Goal: Task Accomplishment & Management: Manage account settings

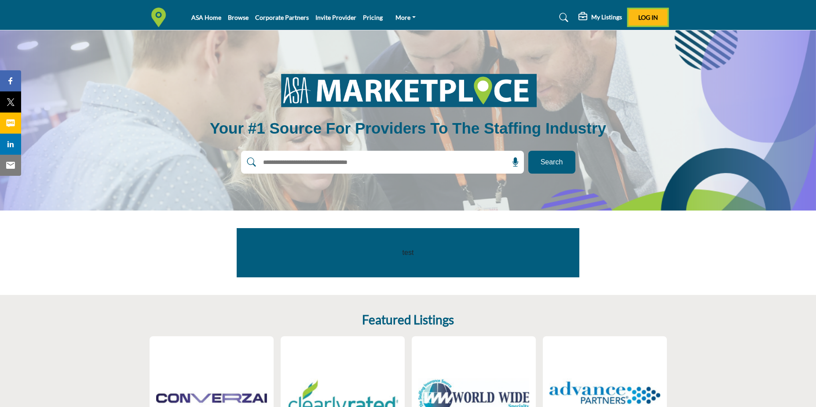
click at [663, 11] on button "Log In" at bounding box center [648, 17] width 39 height 16
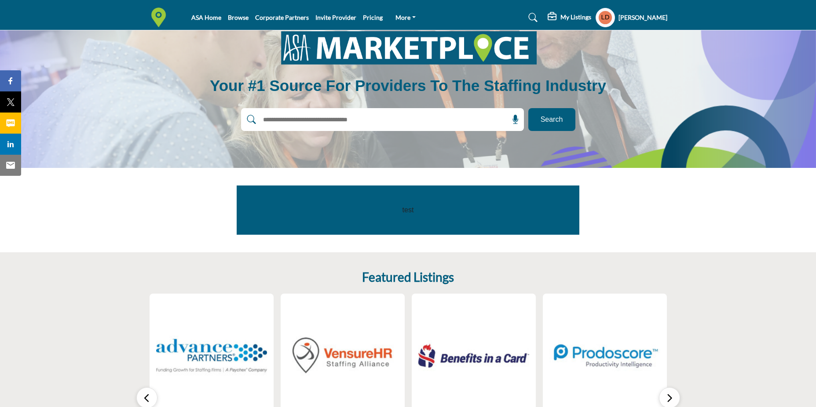
scroll to position [44, 0]
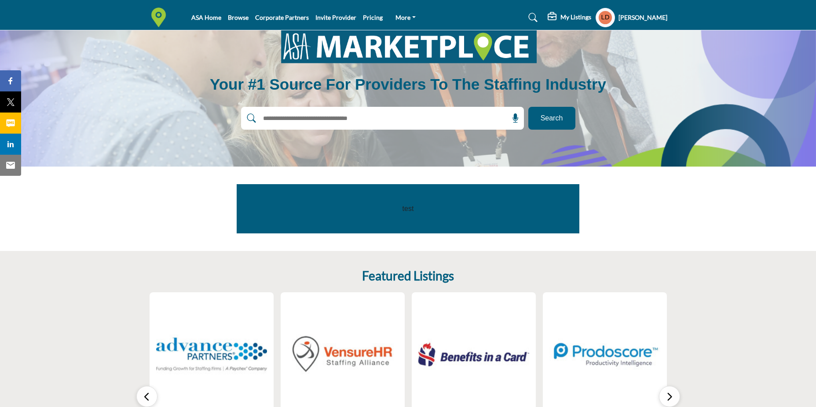
click at [619, 17] on h5 "[PERSON_NAME]" at bounding box center [643, 17] width 49 height 9
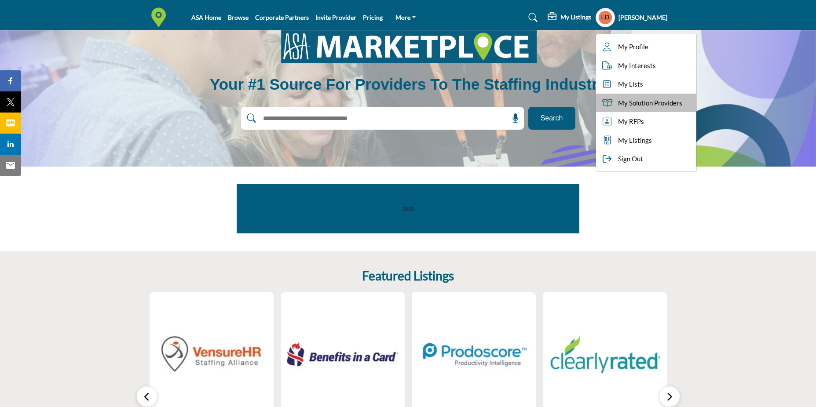
click at [627, 106] on span "My Solution Providers" at bounding box center [650, 103] width 64 height 10
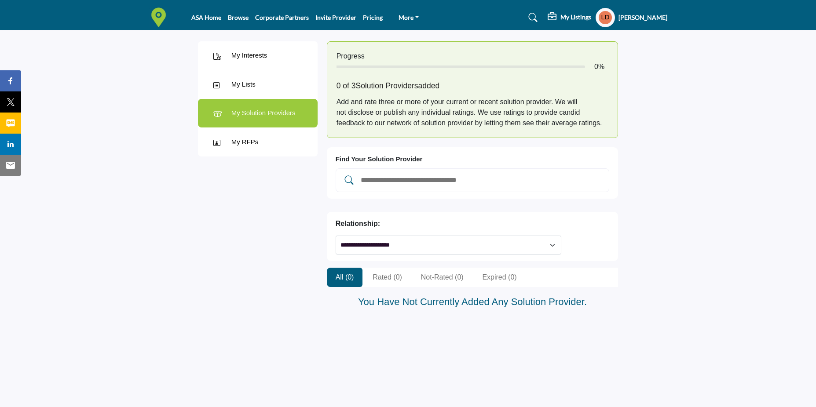
click at [255, 83] on div "My Lists" at bounding box center [243, 85] width 24 height 10
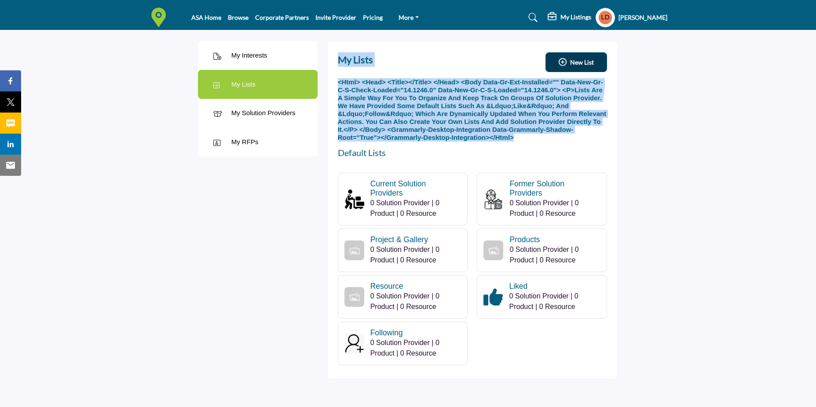
drag, startPoint x: 335, startPoint y: 62, endPoint x: 396, endPoint y: 140, distance: 98.5
click at [396, 140] on div "My Lists New List Create List × Save Select Graphic Default Lists" at bounding box center [473, 210] width 292 height 339
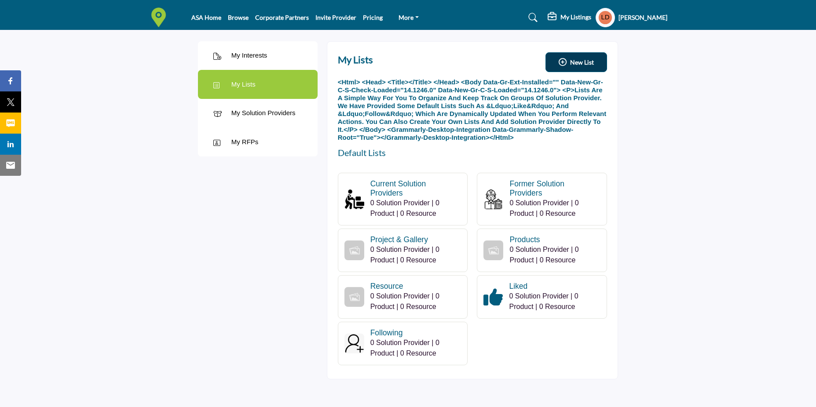
click at [252, 236] on div "My Interests My Interests My Lists" at bounding box center [257, 210] width 129 height 357
click at [640, 124] on div at bounding box center [644, 210] width 43 height 357
click at [562, 68] on button "New List" at bounding box center [577, 62] width 62 height 20
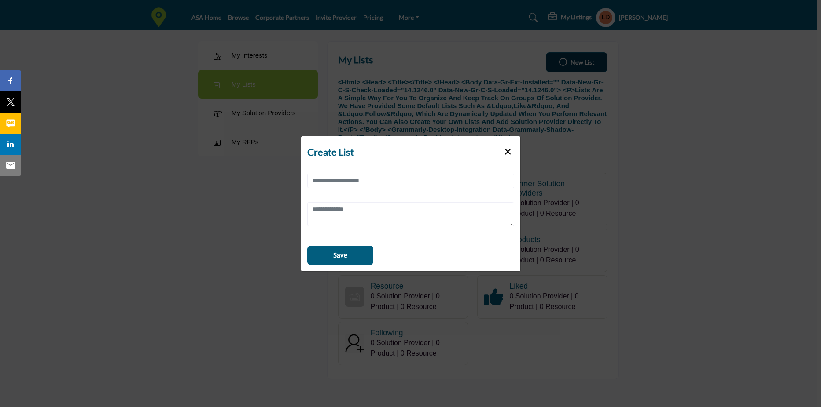
click at [439, 172] on div at bounding box center [410, 204] width 219 height 72
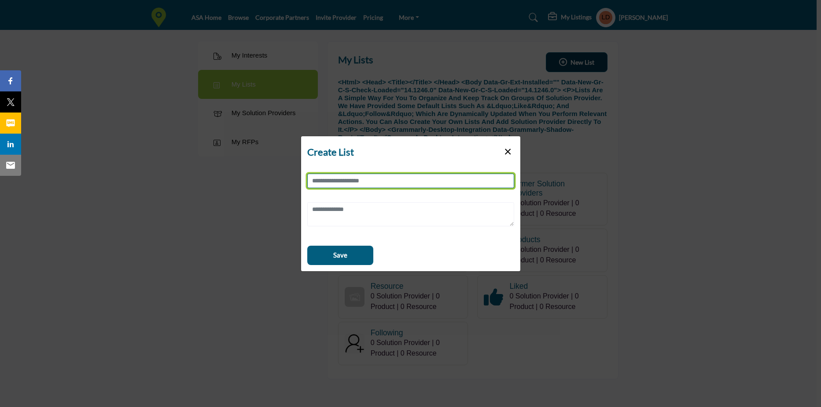
click at [439, 181] on input "Collection Name" at bounding box center [410, 181] width 207 height 15
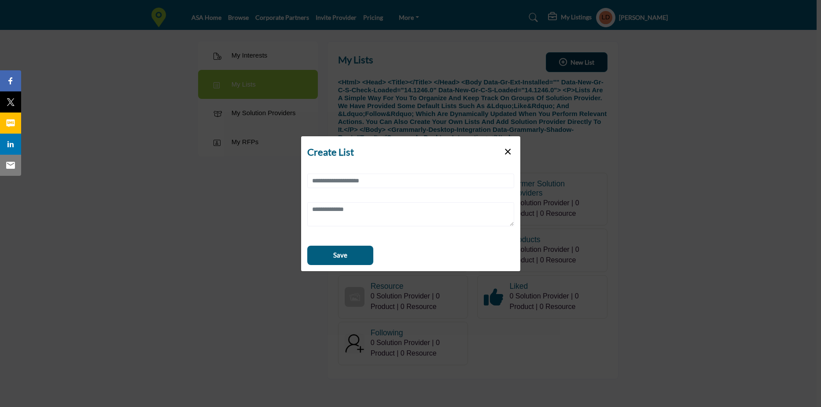
click at [510, 148] on button "×" at bounding box center [507, 151] width 13 height 17
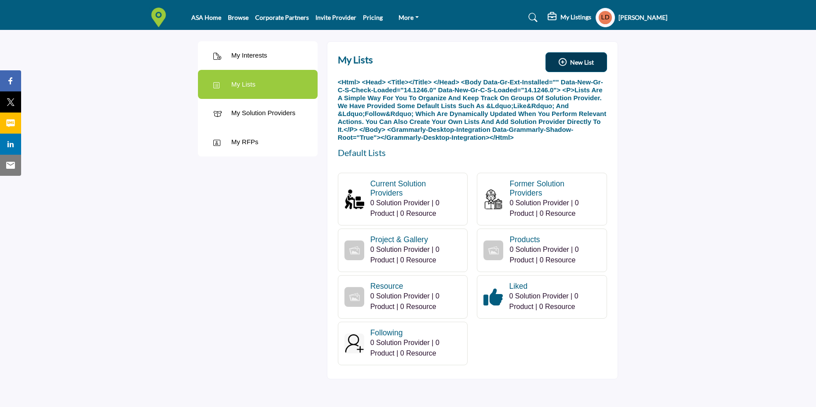
click at [283, 58] on div "My Interests" at bounding box center [258, 55] width 120 height 29
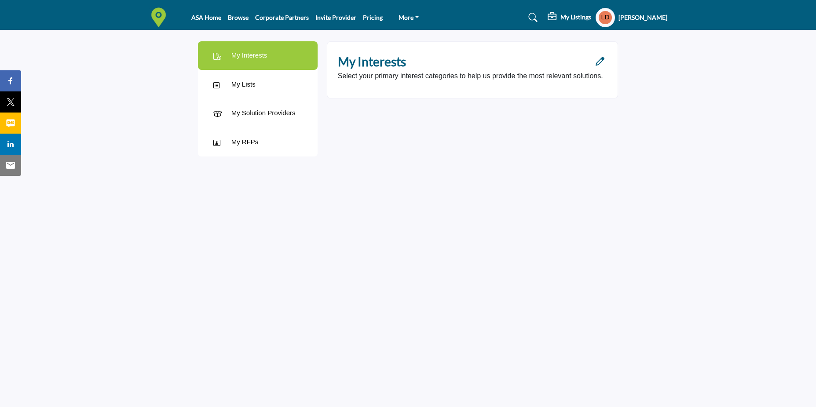
click at [272, 80] on div "My Lists" at bounding box center [258, 84] width 120 height 29
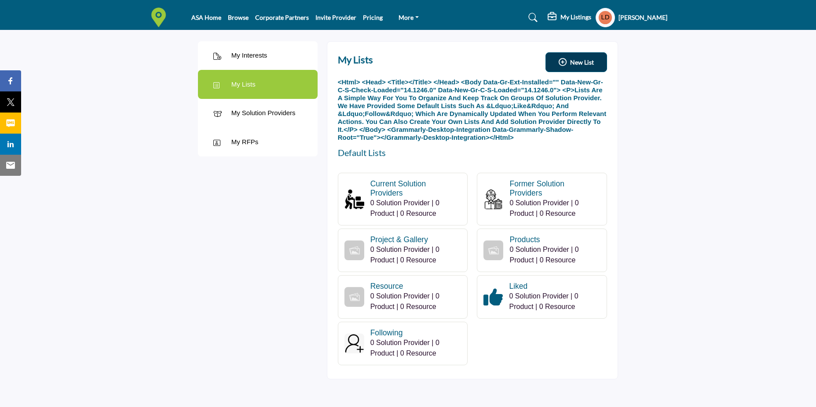
click at [268, 117] on div "My Solution Providers" at bounding box center [263, 113] width 64 height 10
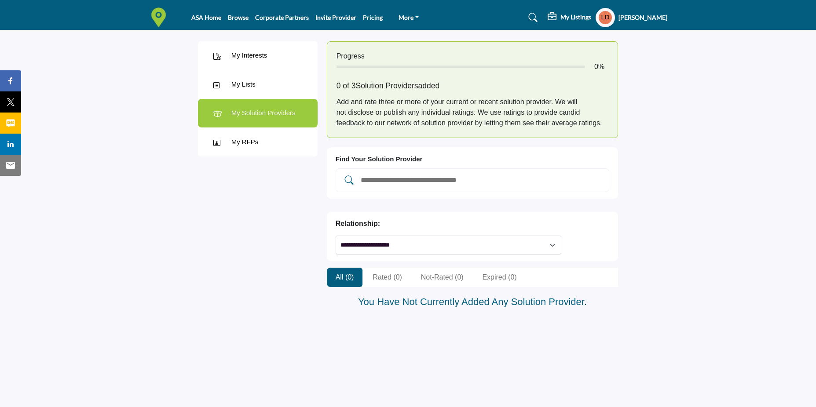
click at [567, 15] on h5 "My Listings" at bounding box center [576, 17] width 31 height 8
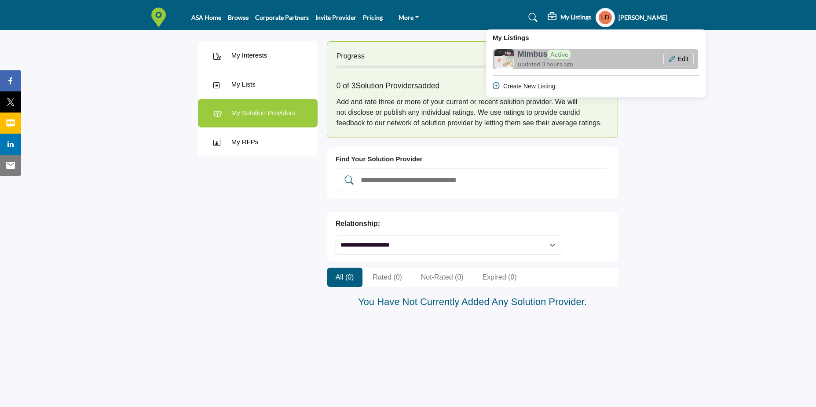
click at [535, 55] on h6 "Mimbus Active" at bounding box center [544, 55] width 53 height 10
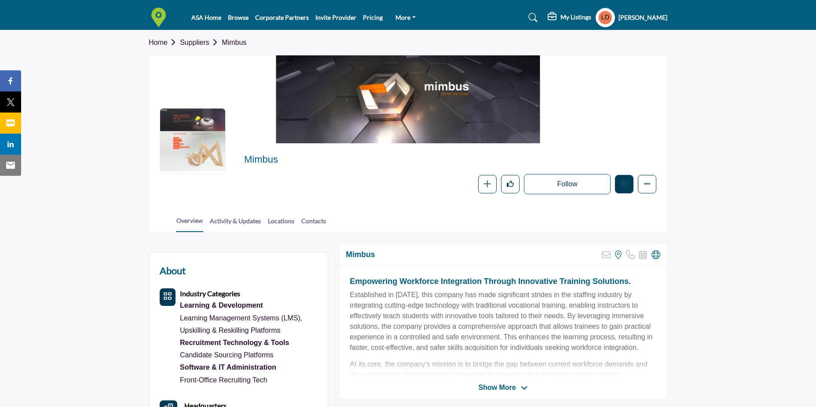
click at [620, 181] on button "Edit company" at bounding box center [624, 184] width 18 height 18
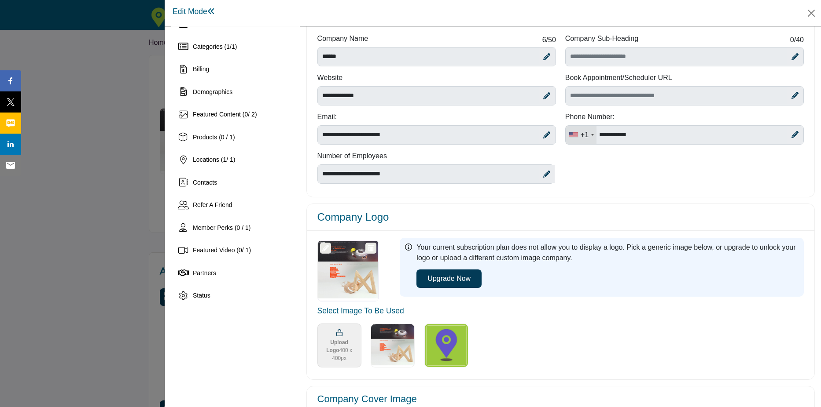
scroll to position [44, 0]
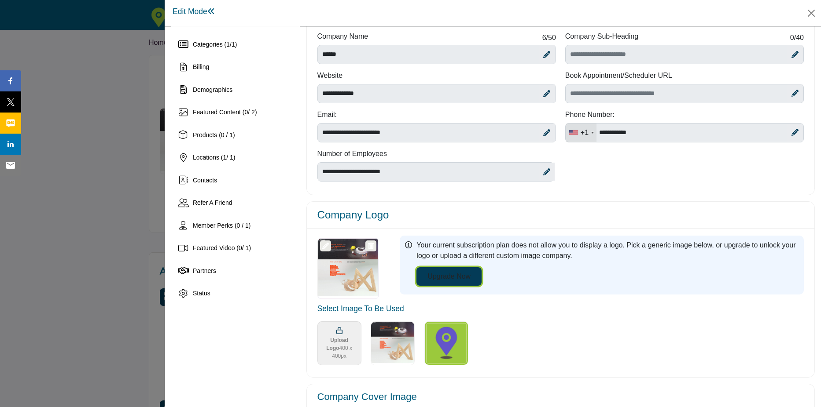
click at [448, 279] on button "Upgrade Now" at bounding box center [448, 277] width 65 height 18
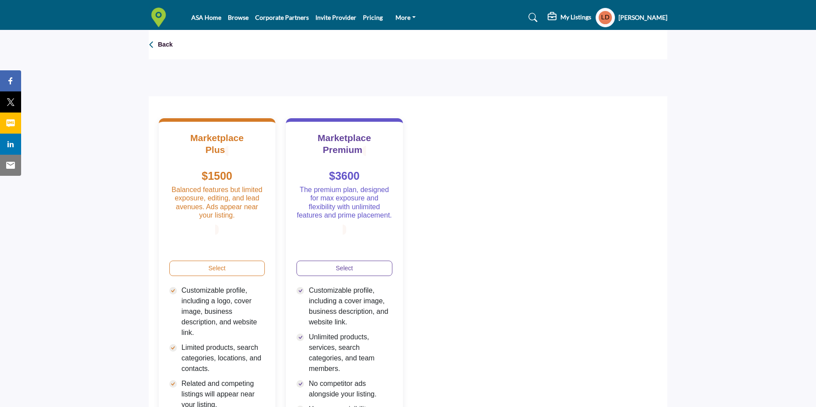
click at [161, 44] on p "Back" at bounding box center [165, 44] width 15 height 9
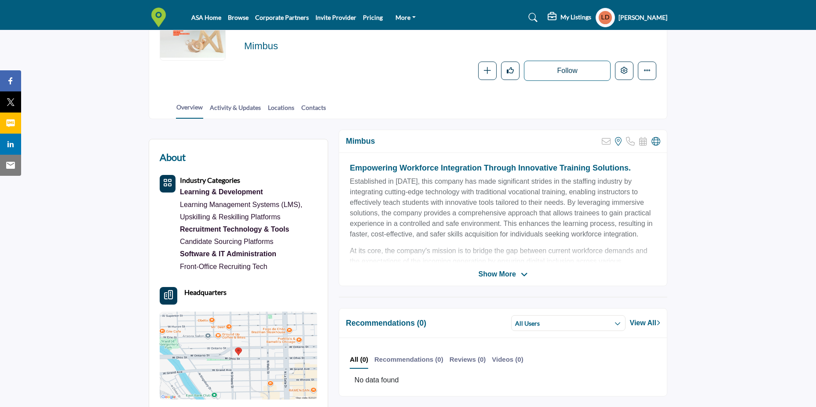
click at [485, 272] on span "Show More" at bounding box center [496, 274] width 37 height 11
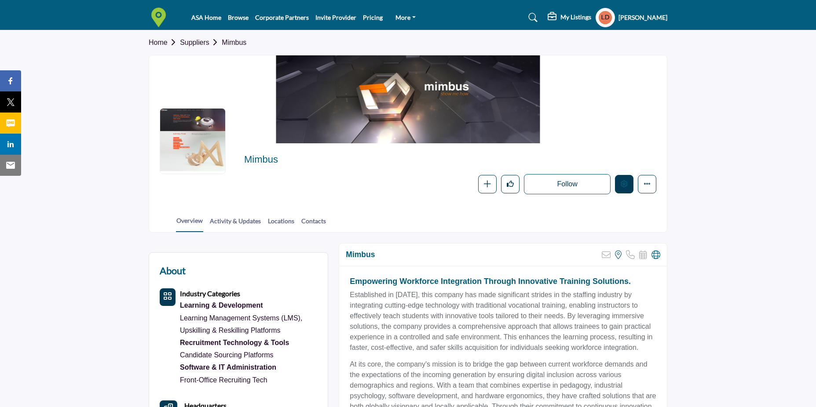
click at [627, 187] on icon "Edit company" at bounding box center [624, 183] width 7 height 7
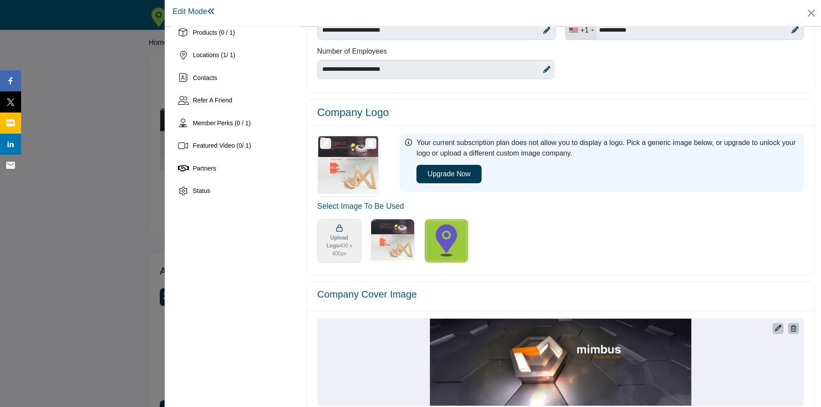
scroll to position [132, 0]
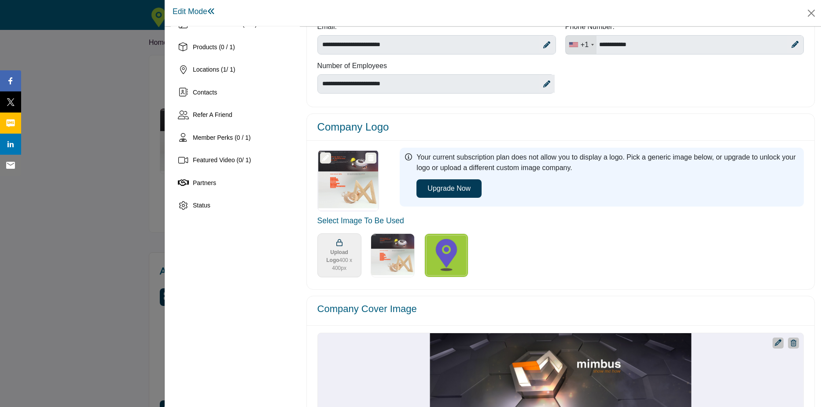
click at [326, 157] on icon at bounding box center [325, 158] width 7 height 7
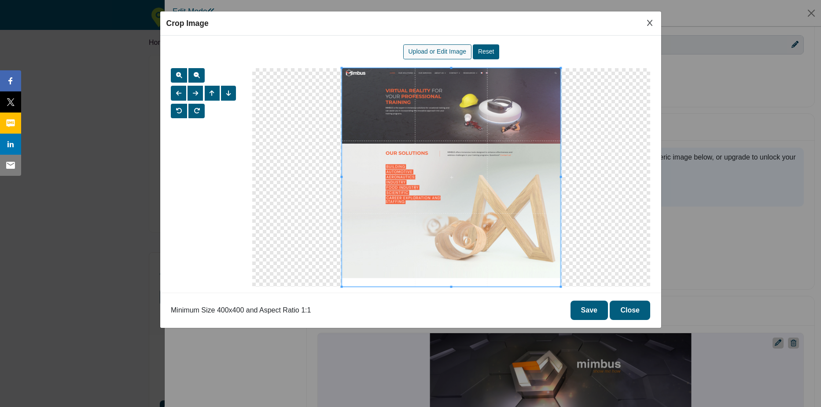
click at [453, 52] on span "Upload or Edit Image" at bounding box center [437, 51] width 58 height 7
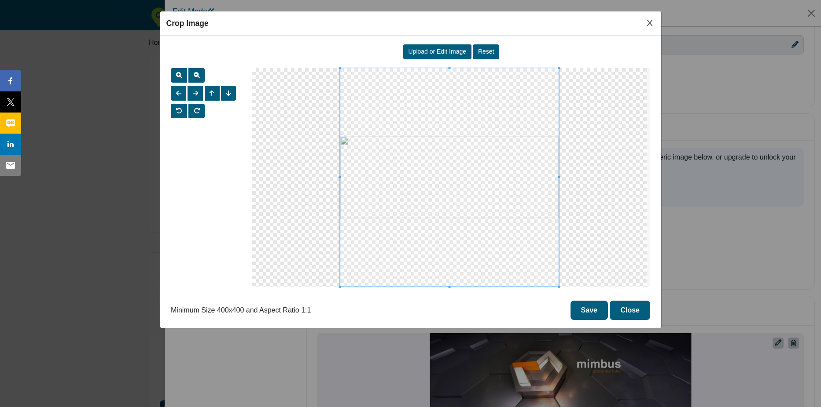
click at [586, 311] on button "Save" at bounding box center [588, 310] width 37 height 19
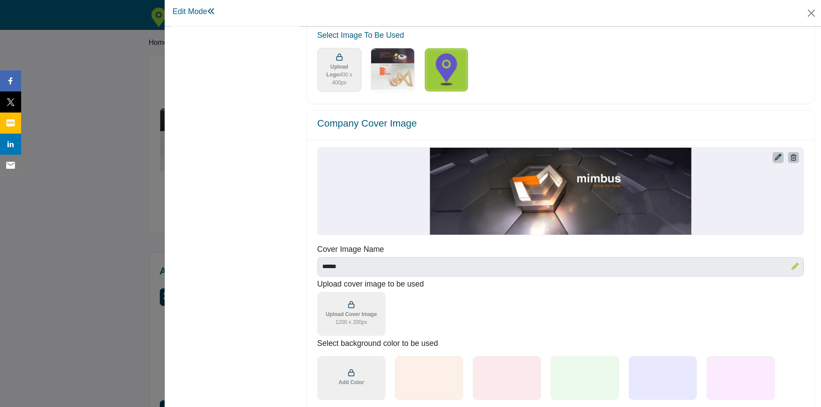
scroll to position [352, 0]
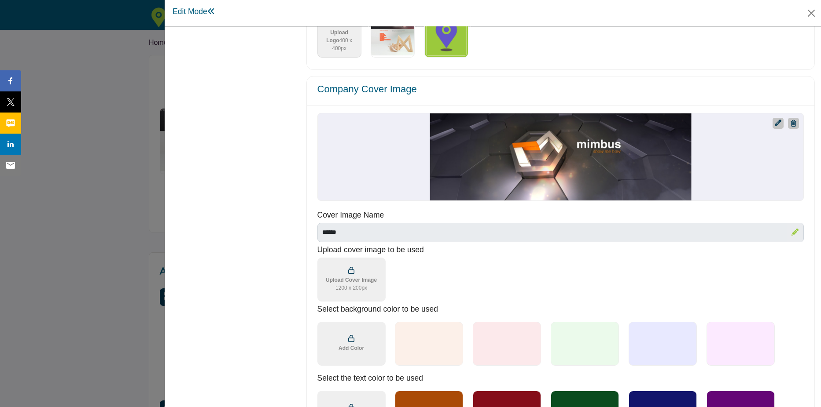
click at [774, 125] on icon "Upgrade Custom Cover Text" at bounding box center [777, 123] width 7 height 7
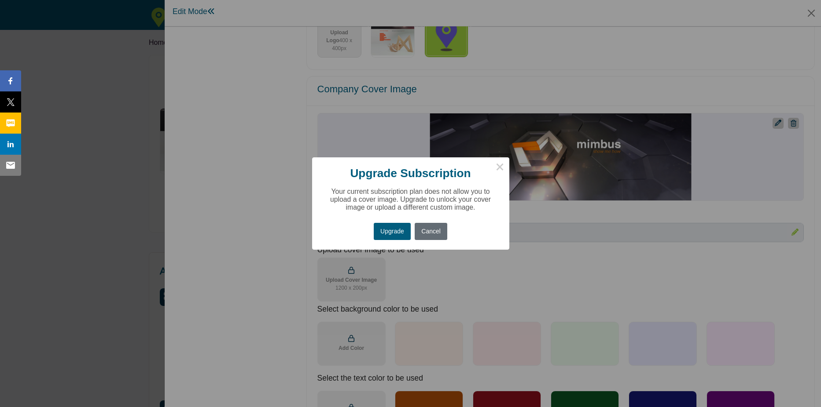
click at [429, 229] on button "Cancel" at bounding box center [430, 231] width 33 height 17
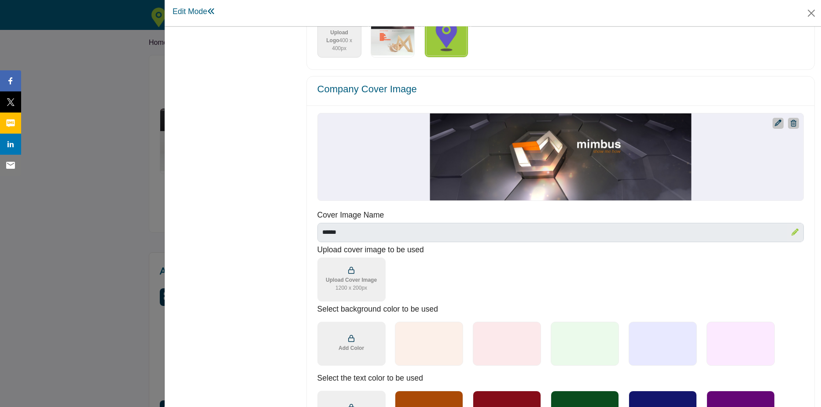
click at [774, 125] on icon "Upgrade Custom Cover Text" at bounding box center [777, 123] width 7 height 7
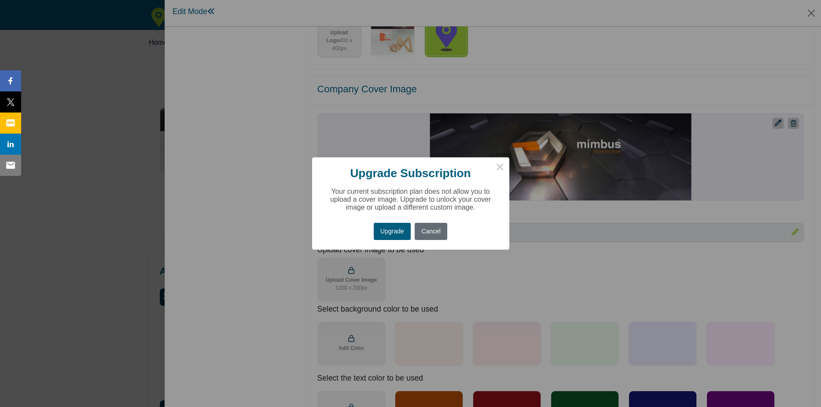
click at [436, 233] on button "Cancel" at bounding box center [430, 231] width 33 height 17
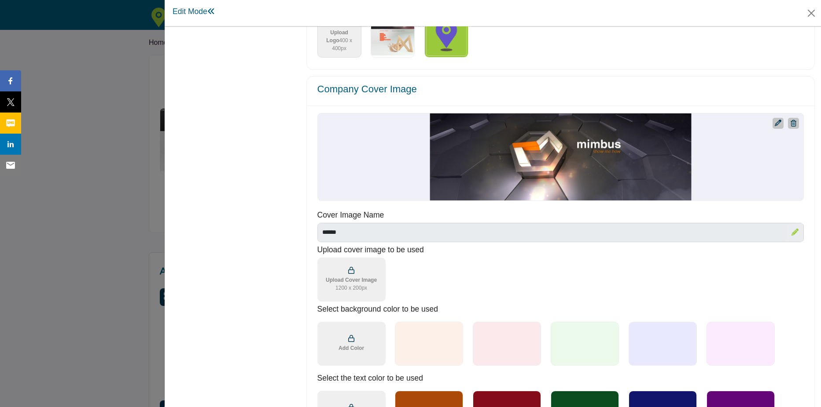
click at [792, 122] on div at bounding box center [793, 123] width 11 height 11
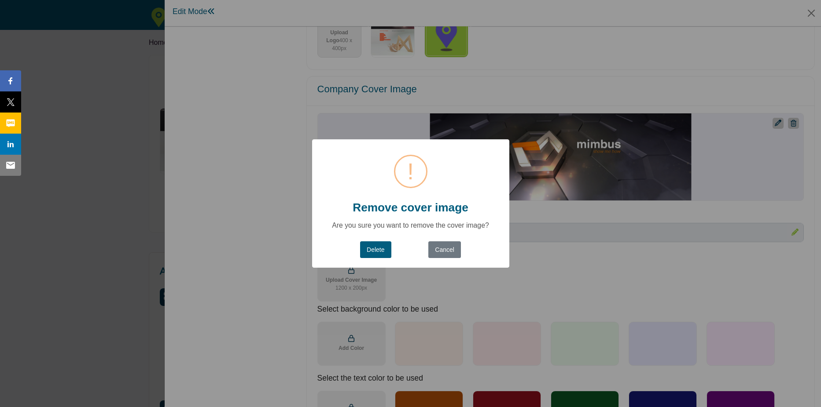
click at [374, 245] on button "Delete" at bounding box center [375, 250] width 31 height 17
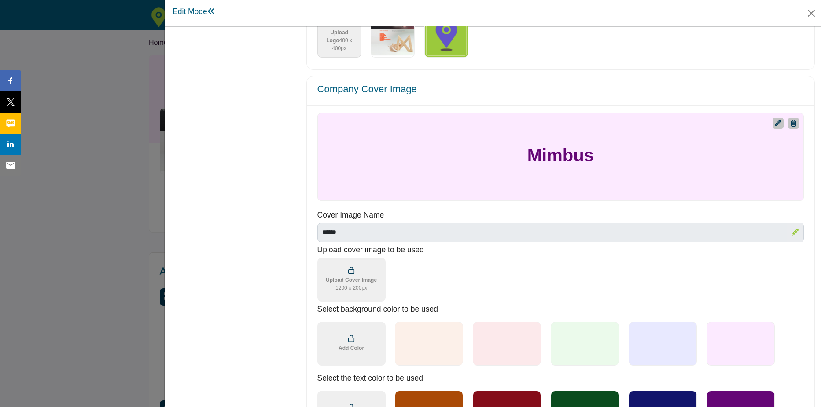
click at [774, 121] on icon "Upgrade Custom Cover Text" at bounding box center [777, 123] width 7 height 7
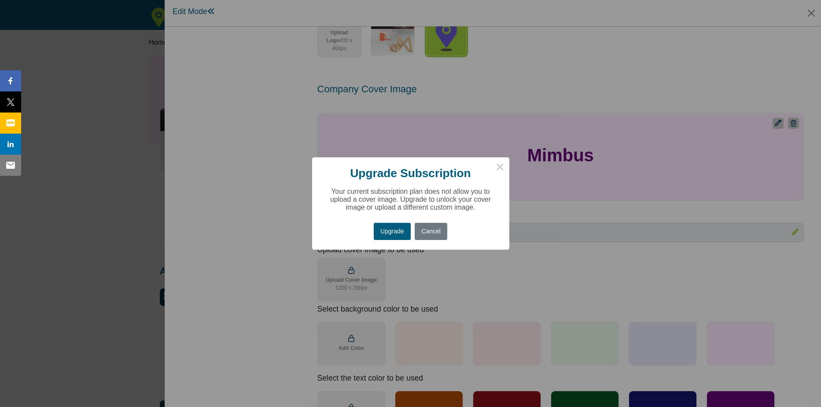
drag, startPoint x: 441, startPoint y: 232, endPoint x: 523, endPoint y: 235, distance: 81.9
click at [445, 230] on button "Cancel" at bounding box center [430, 231] width 33 height 17
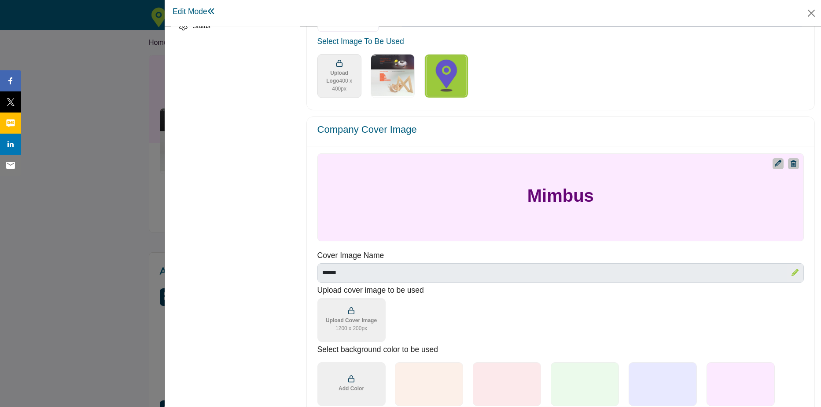
scroll to position [308, 0]
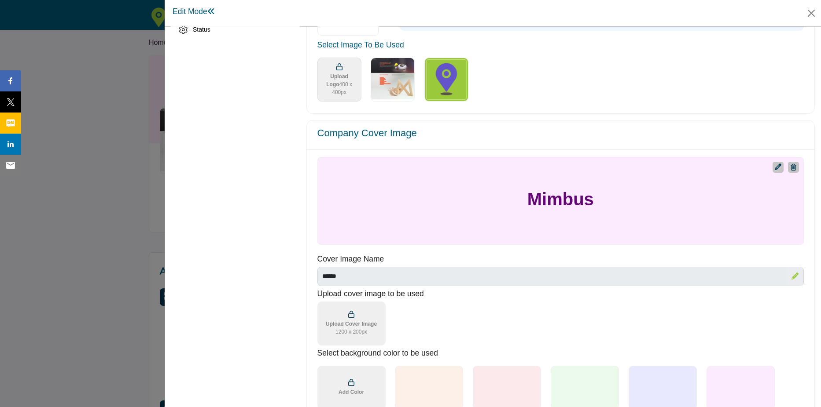
click at [536, 158] on div "Mimbus" at bounding box center [560, 201] width 486 height 88
click at [778, 165] on div at bounding box center [785, 167] width 26 height 11
click at [776, 164] on icon "Upgrade Custom Cover Text" at bounding box center [777, 167] width 7 height 7
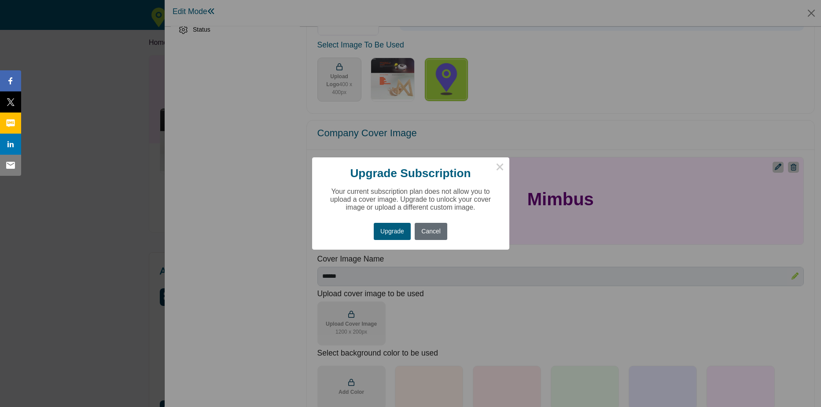
click at [430, 230] on button "Cancel" at bounding box center [430, 231] width 33 height 17
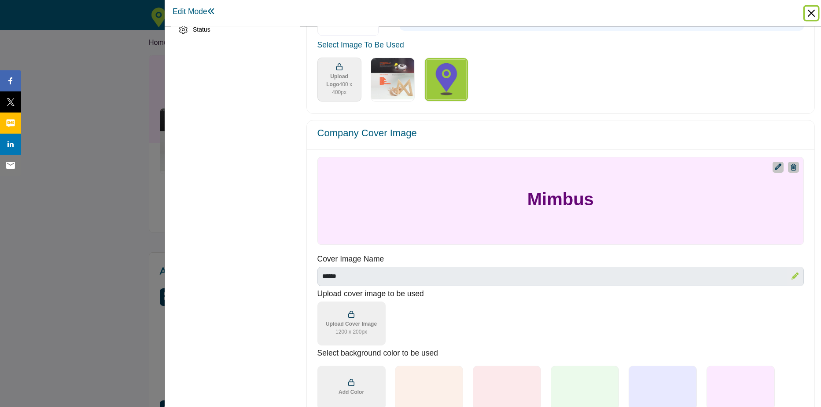
click at [815, 7] on button "Close" at bounding box center [810, 13] width 13 height 13
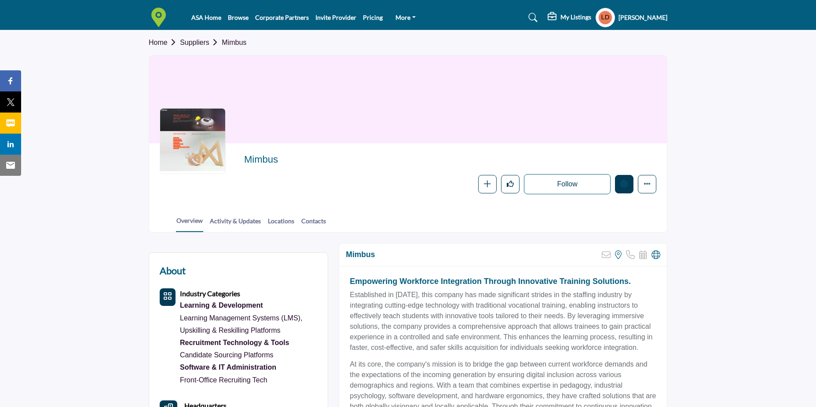
click at [623, 186] on icon "Edit company" at bounding box center [624, 183] width 7 height 7
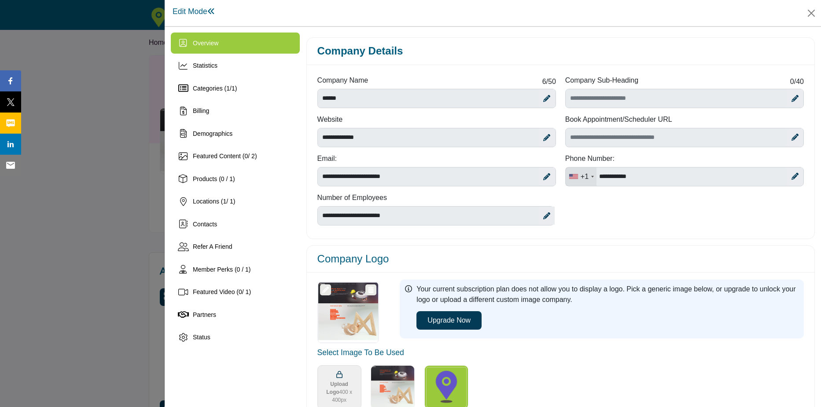
click at [372, 292] on icon at bounding box center [371, 290] width 6 height 7
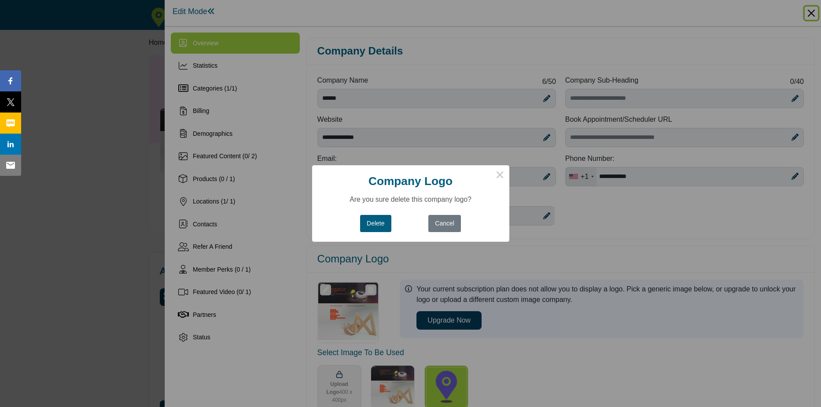
click at [381, 218] on button "Delete" at bounding box center [375, 223] width 31 height 17
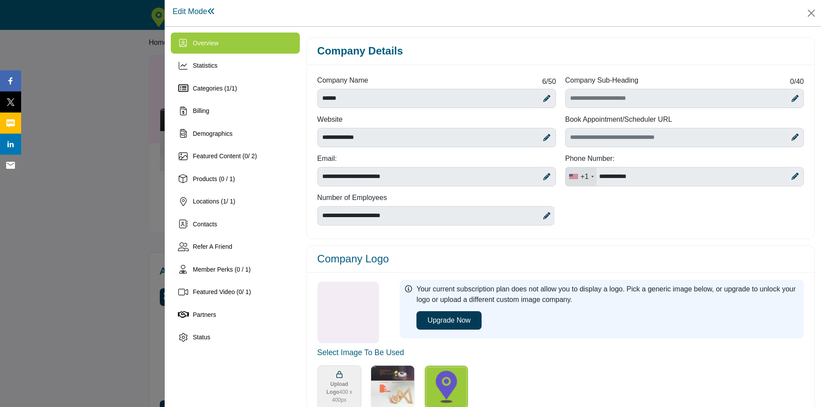
click at [334, 303] on div at bounding box center [348, 313] width 61 height 62
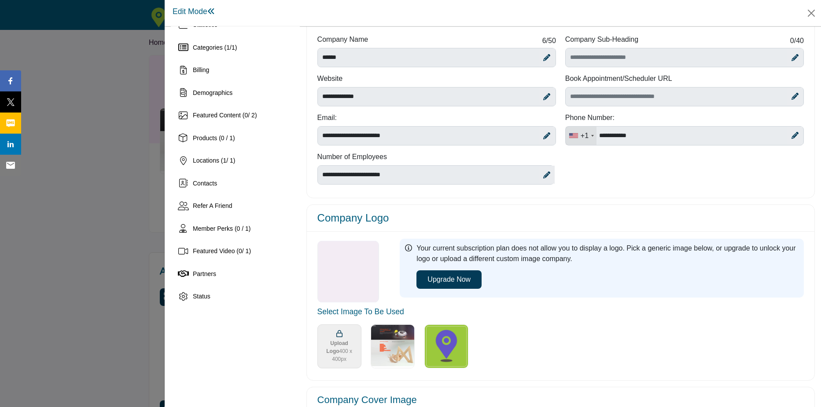
scroll to position [44, 0]
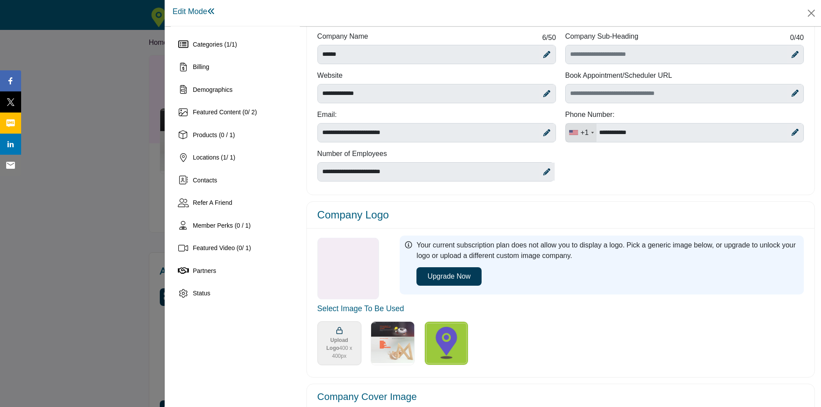
click at [331, 271] on div at bounding box center [348, 269] width 61 height 62
click at [350, 265] on div at bounding box center [348, 269] width 61 height 62
click at [325, 251] on div at bounding box center [348, 269] width 61 height 62
click at [325, 247] on div at bounding box center [348, 269] width 61 height 62
click at [329, 242] on div at bounding box center [348, 269] width 61 height 62
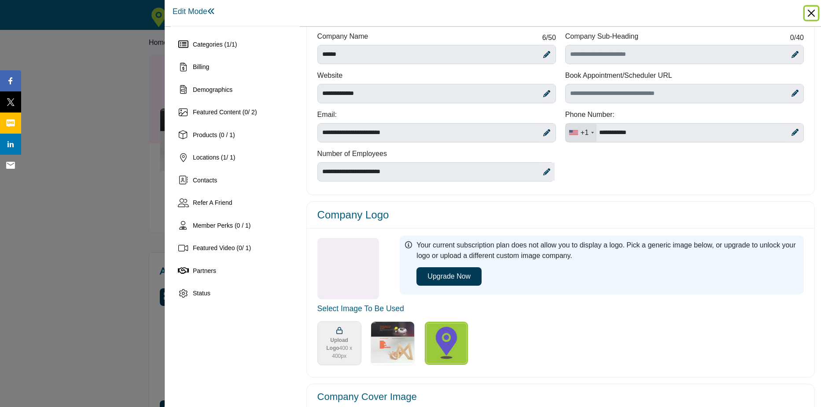
click at [804, 14] on button "Close" at bounding box center [810, 13] width 13 height 13
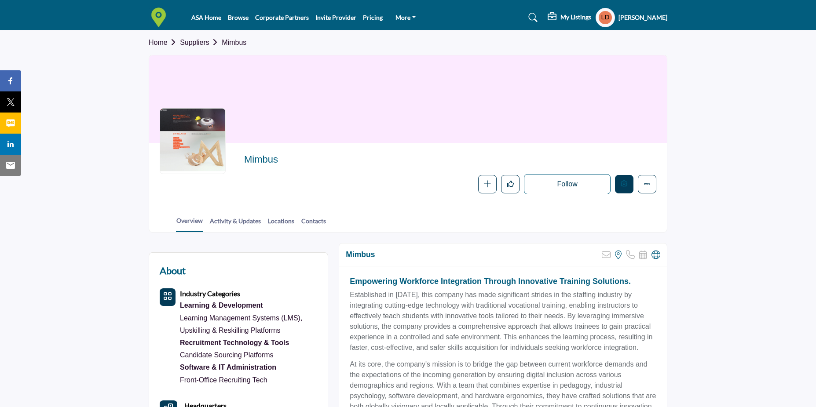
click at [623, 188] on button "Edit company" at bounding box center [624, 184] width 18 height 18
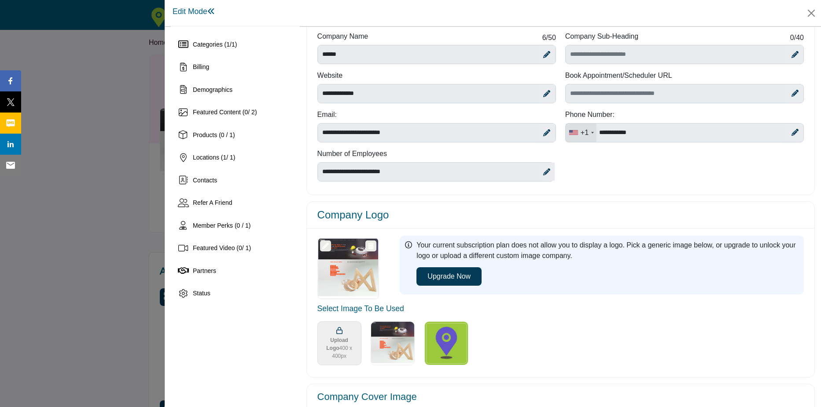
click at [322, 247] on icon at bounding box center [325, 246] width 7 height 7
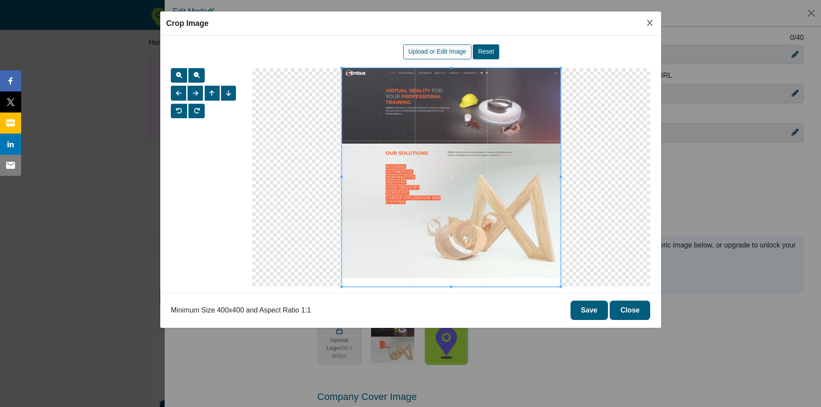
click at [439, 56] on div "Upload or Edit Image" at bounding box center [437, 51] width 68 height 15
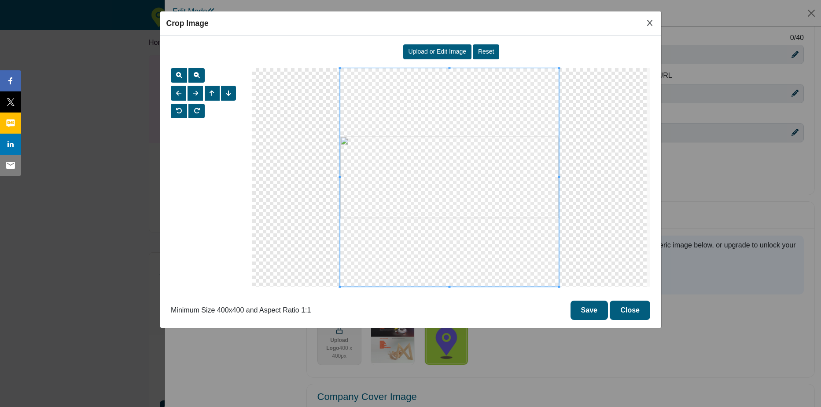
click at [590, 318] on button "Save" at bounding box center [588, 310] width 37 height 19
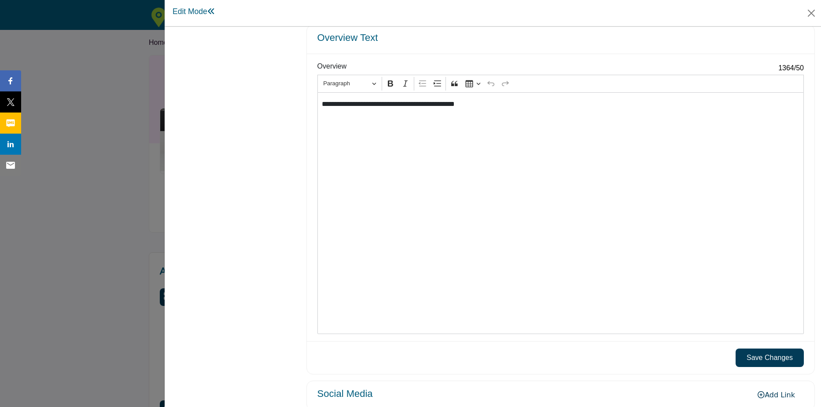
scroll to position [832, 0]
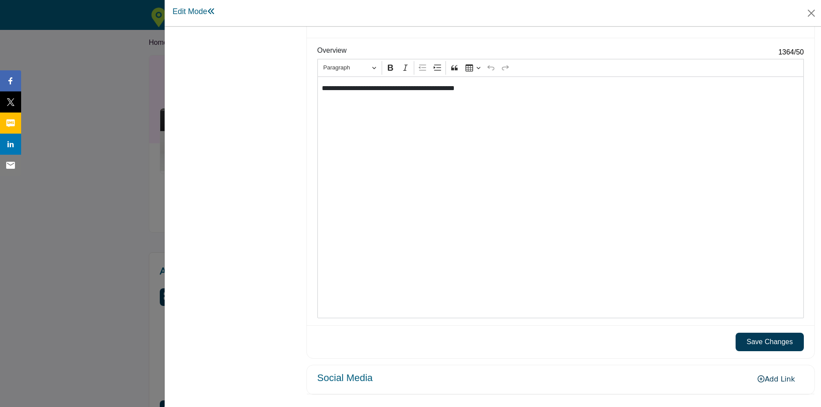
click at [789, 342] on button "Save Changes" at bounding box center [769, 342] width 68 height 18
drag, startPoint x: 416, startPoint y: 366, endPoint x: 433, endPoint y: 378, distance: 21.4
click at [416, 366] on div "Social Media Add Link" at bounding box center [560, 380] width 507 height 29
click at [441, 380] on div "Social Media Add Link" at bounding box center [560, 380] width 507 height 29
click at [762, 374] on link "Add Link" at bounding box center [775, 379] width 55 height 15
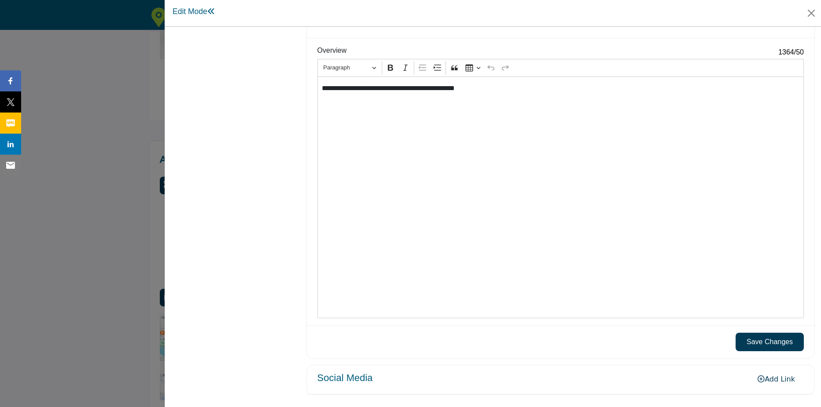
scroll to position [114, 0]
click at [765, 375] on link "Add Link" at bounding box center [775, 379] width 55 height 15
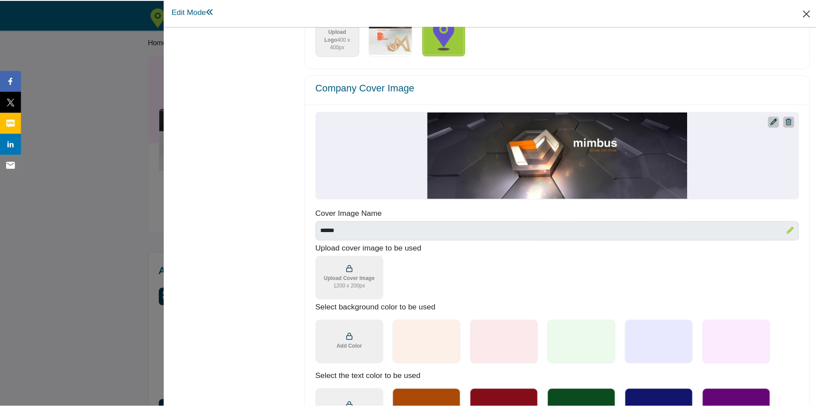
scroll to position [348, 0]
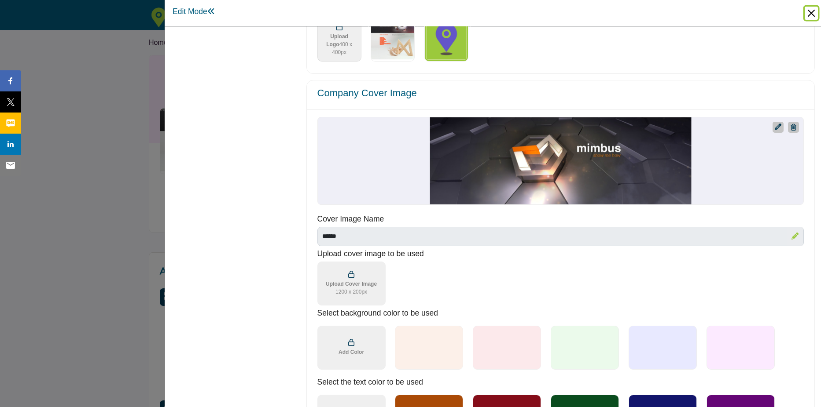
click at [813, 11] on button "Close" at bounding box center [810, 13] width 13 height 13
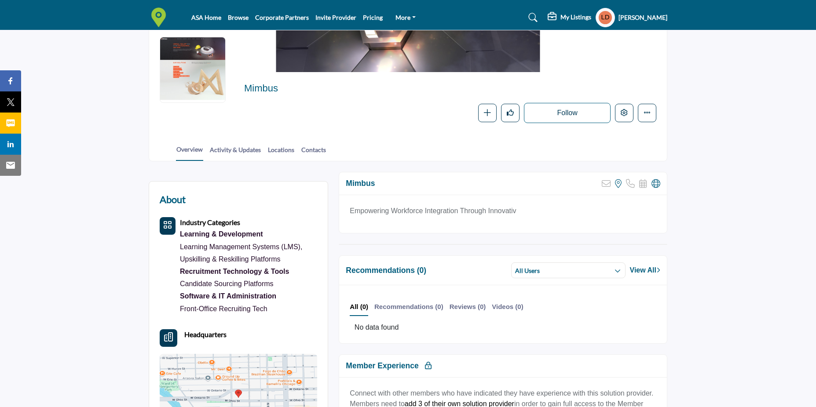
scroll to position [88, 0]
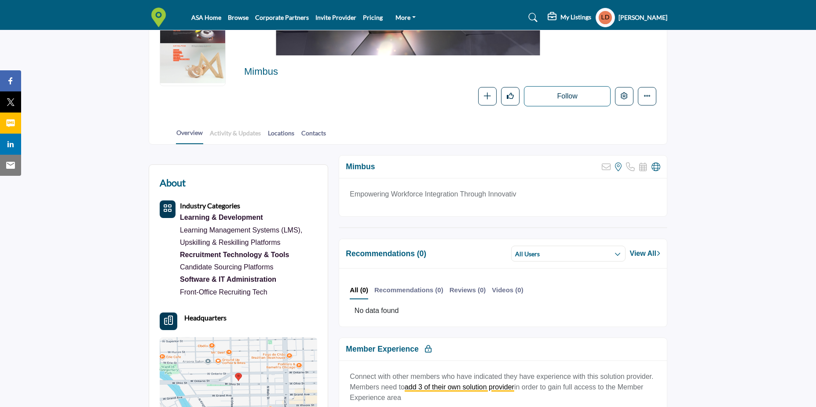
click at [223, 134] on link "Activity & Updates" at bounding box center [235, 135] width 52 height 15
